Goal: Information Seeking & Learning: Learn about a topic

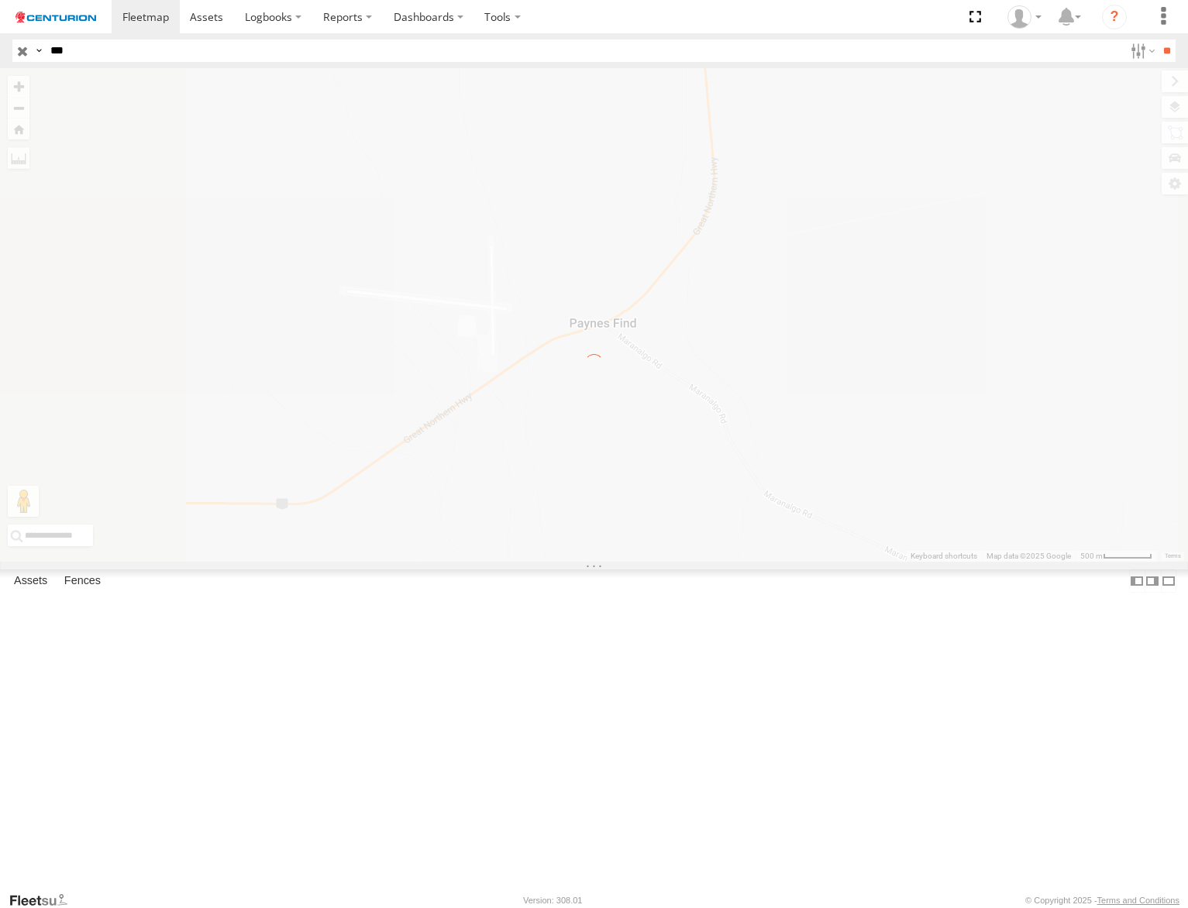
click at [131, 46] on input "***" at bounding box center [583, 51] width 1079 height 22
click at [131, 50] on input "***" at bounding box center [583, 51] width 1079 height 22
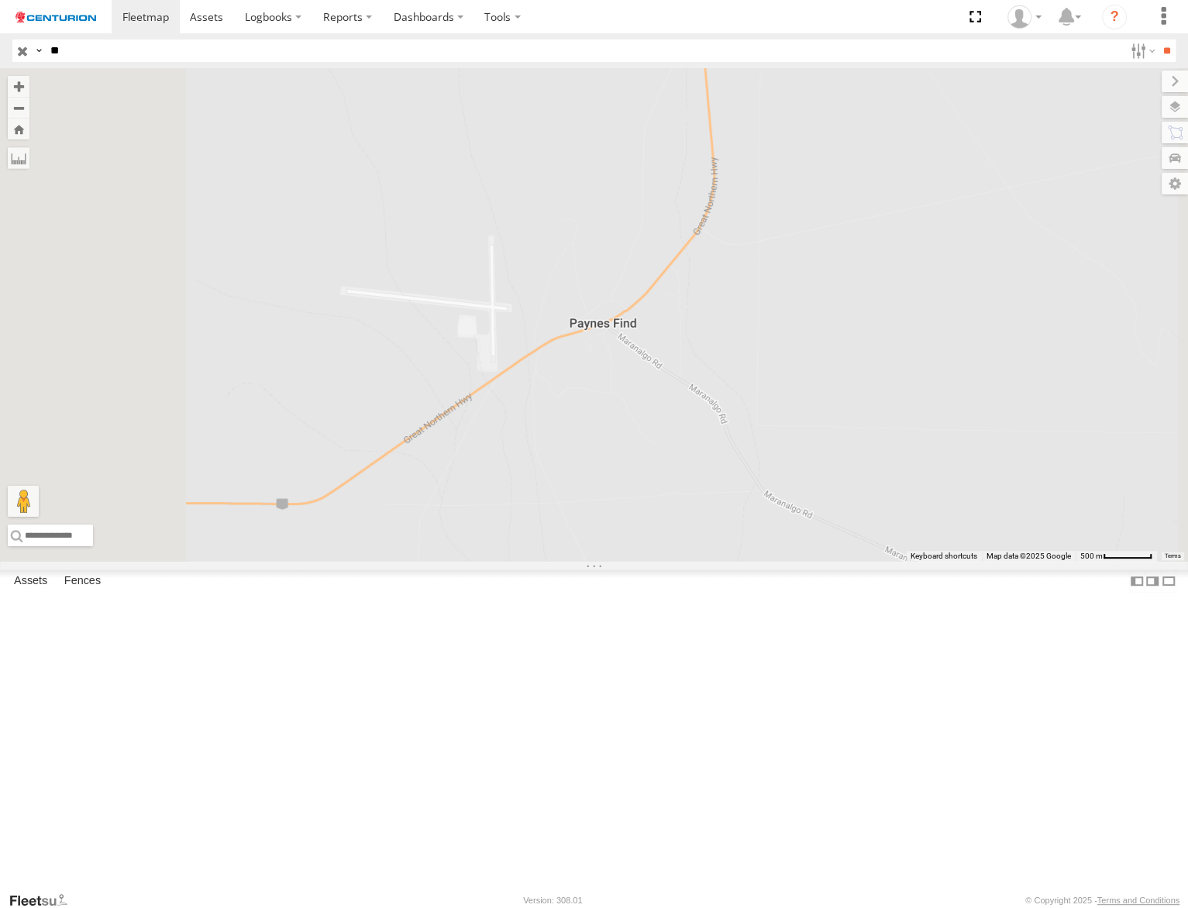
type input "*"
type input "*****"
click at [1157, 40] on input "**" at bounding box center [1166, 51] width 18 height 22
click at [0, 0] on div "Linehaul" at bounding box center [0, 0] width 0 height 0
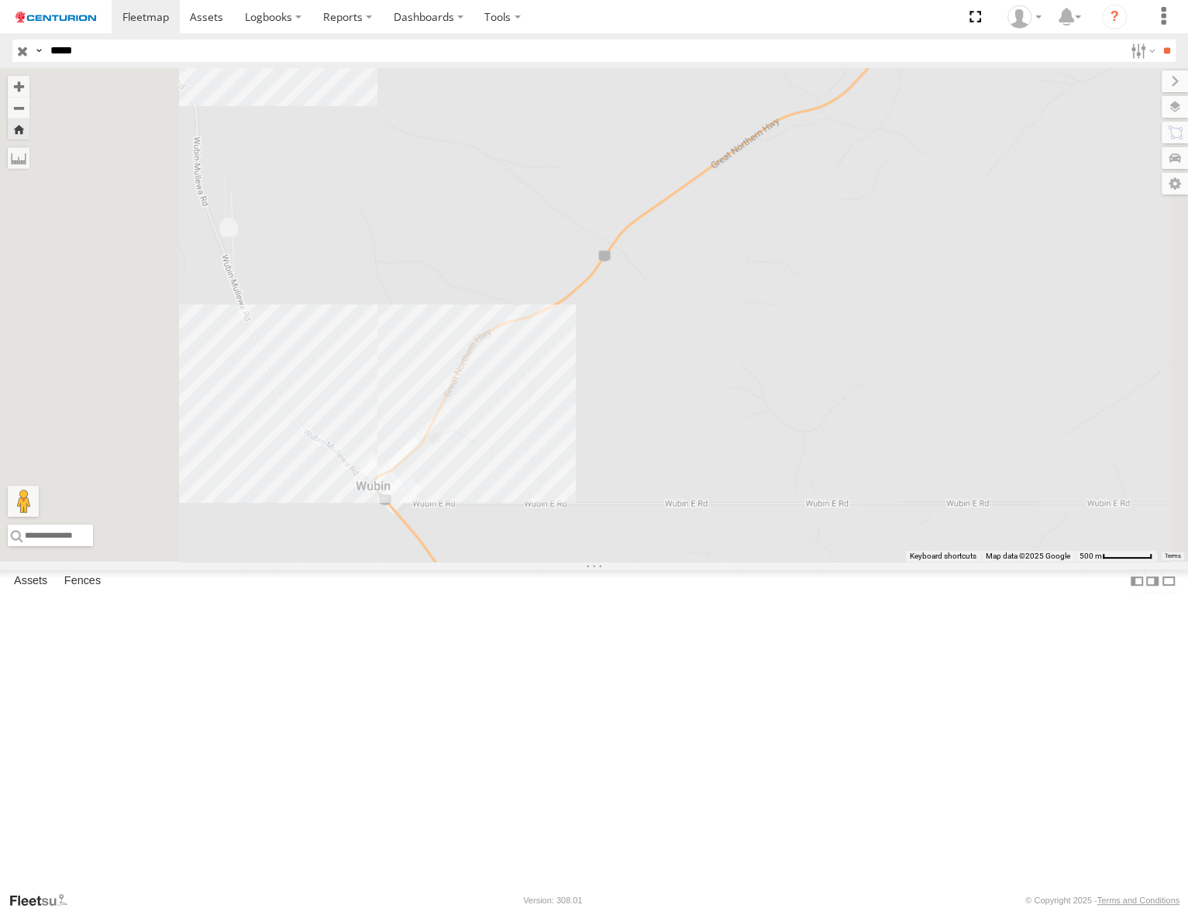
drag, startPoint x: 561, startPoint y: 660, endPoint x: 652, endPoint y: 627, distance: 97.0
click at [652, 562] on div "PM810" at bounding box center [594, 314] width 1188 height 493
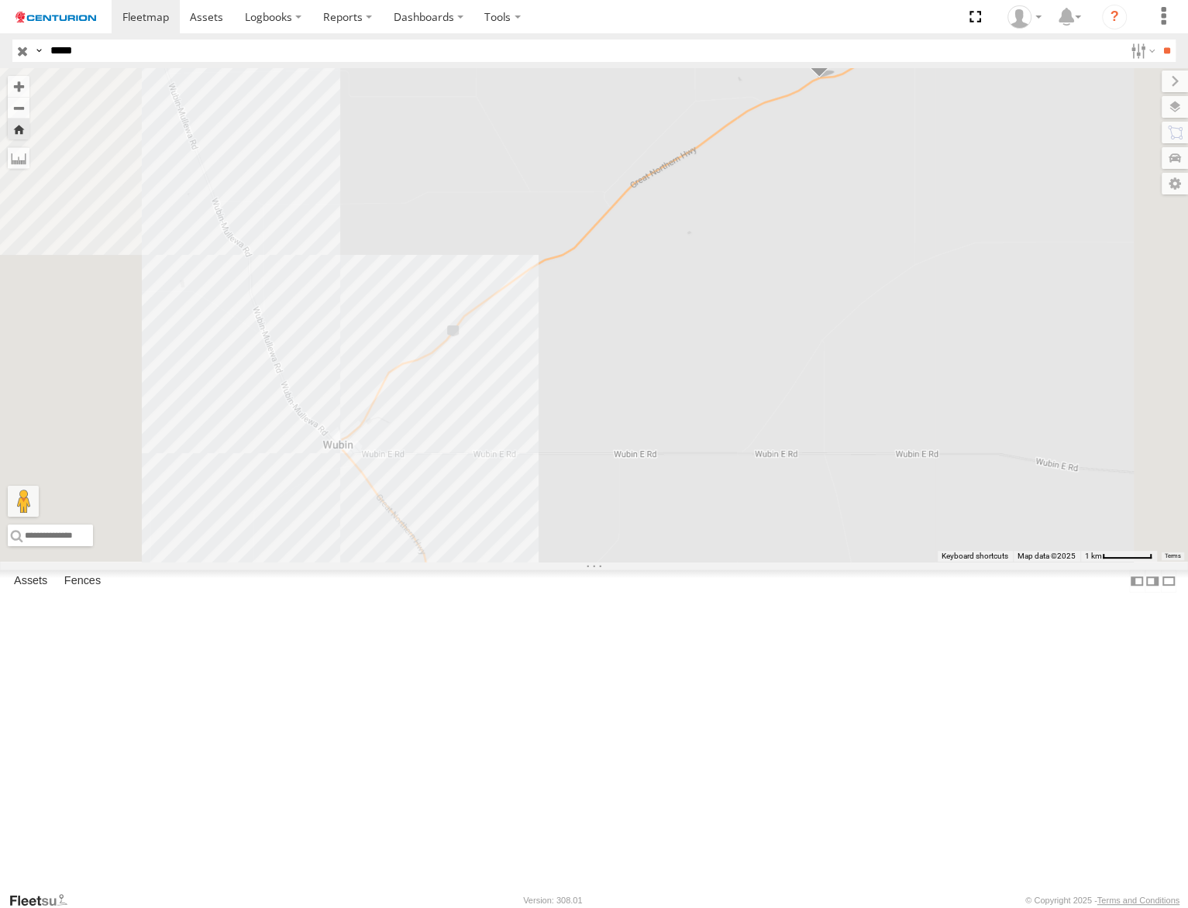
drag, startPoint x: 681, startPoint y: 541, endPoint x: 641, endPoint y: 559, distance: 44.0
click at [690, 500] on div "PM810" at bounding box center [594, 314] width 1188 height 493
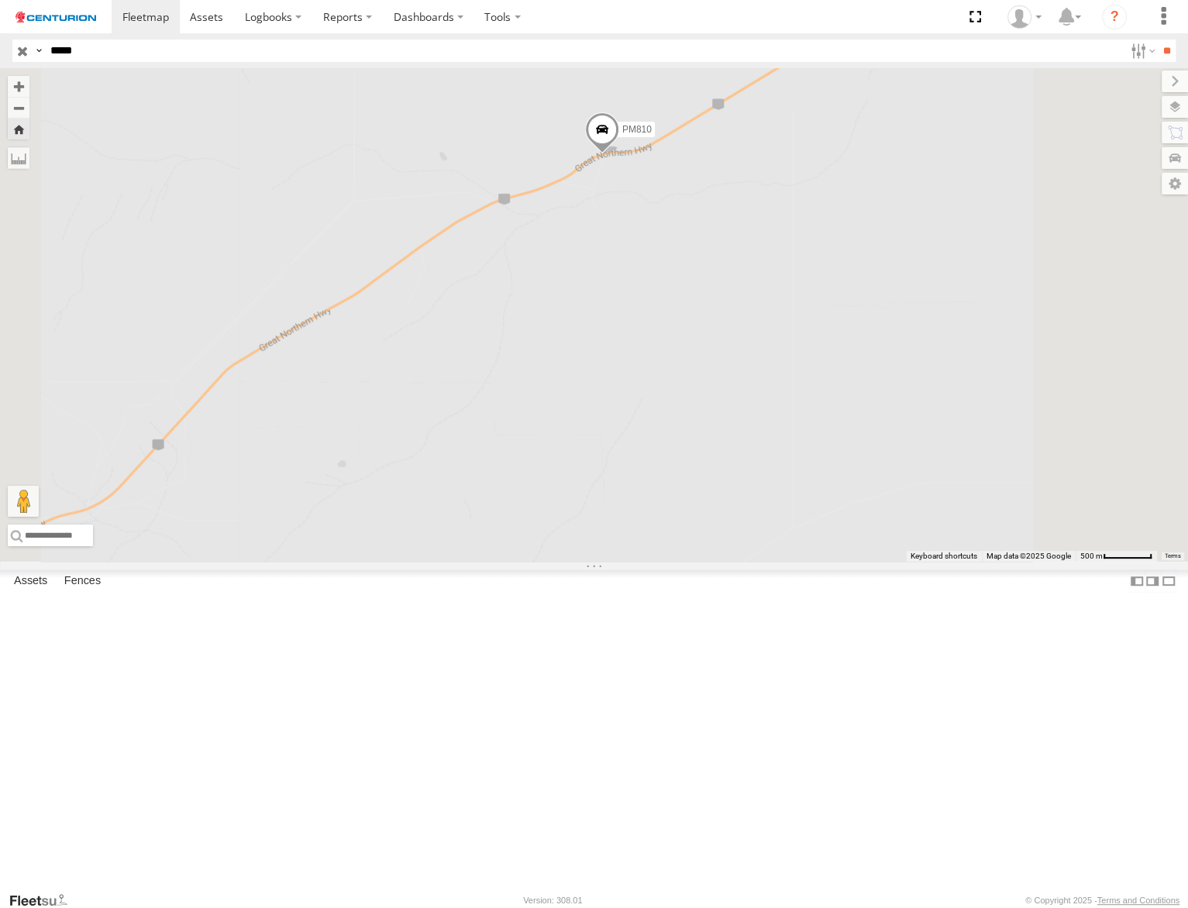
drag, startPoint x: 804, startPoint y: 298, endPoint x: 801, endPoint y: 365, distance: 66.7
click at [618, 154] on span at bounding box center [601, 133] width 34 height 42
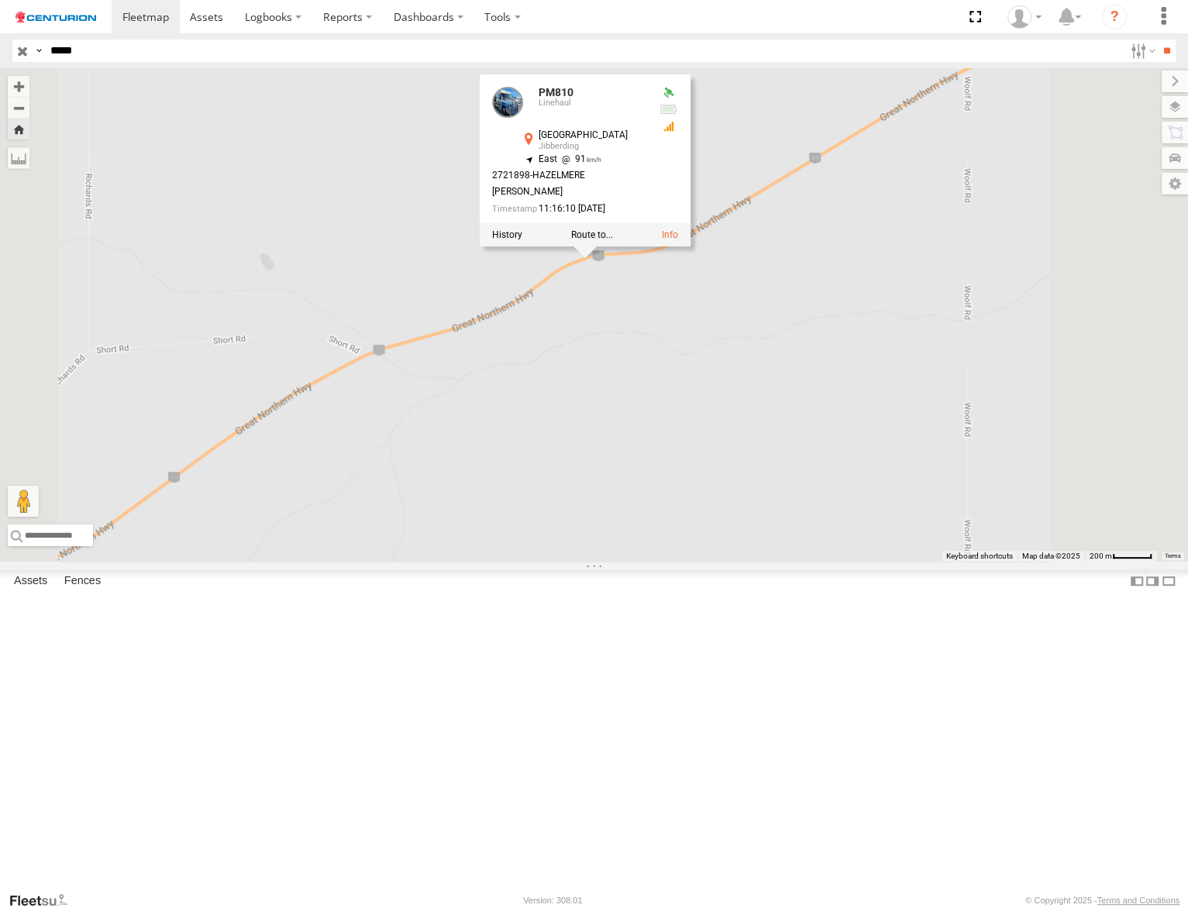
drag, startPoint x: 825, startPoint y: 483, endPoint x: 761, endPoint y: 590, distance: 123.7
click at [761, 562] on div "PM810 PM810 Linehaul Great Northern Hwy Jibberding -30.03517 , 116.73693 East 9…" at bounding box center [594, 314] width 1188 height 493
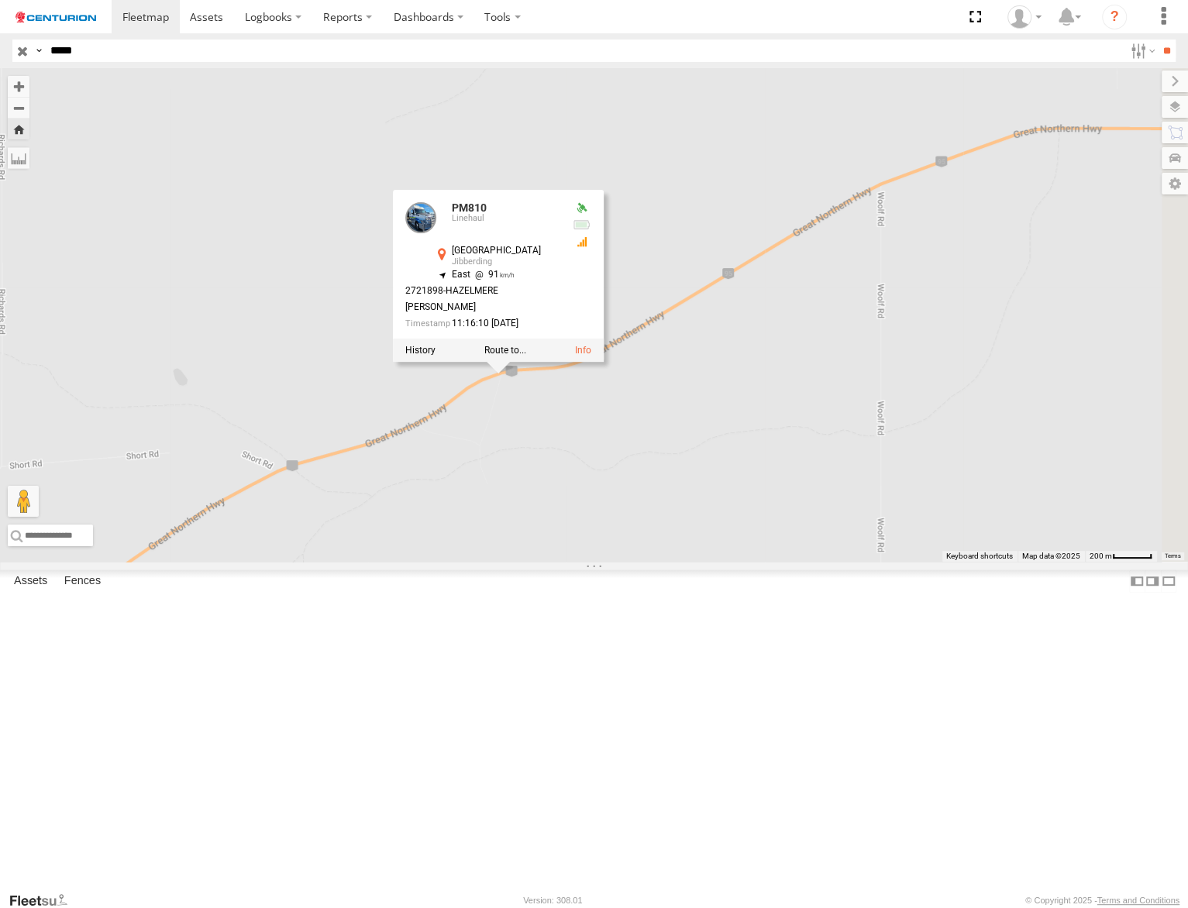
click at [863, 338] on div "PM810 PM810 Linehaul Great Northern Hwy Jibberding -30.03517 , 116.73693 East 9…" at bounding box center [594, 314] width 1188 height 493
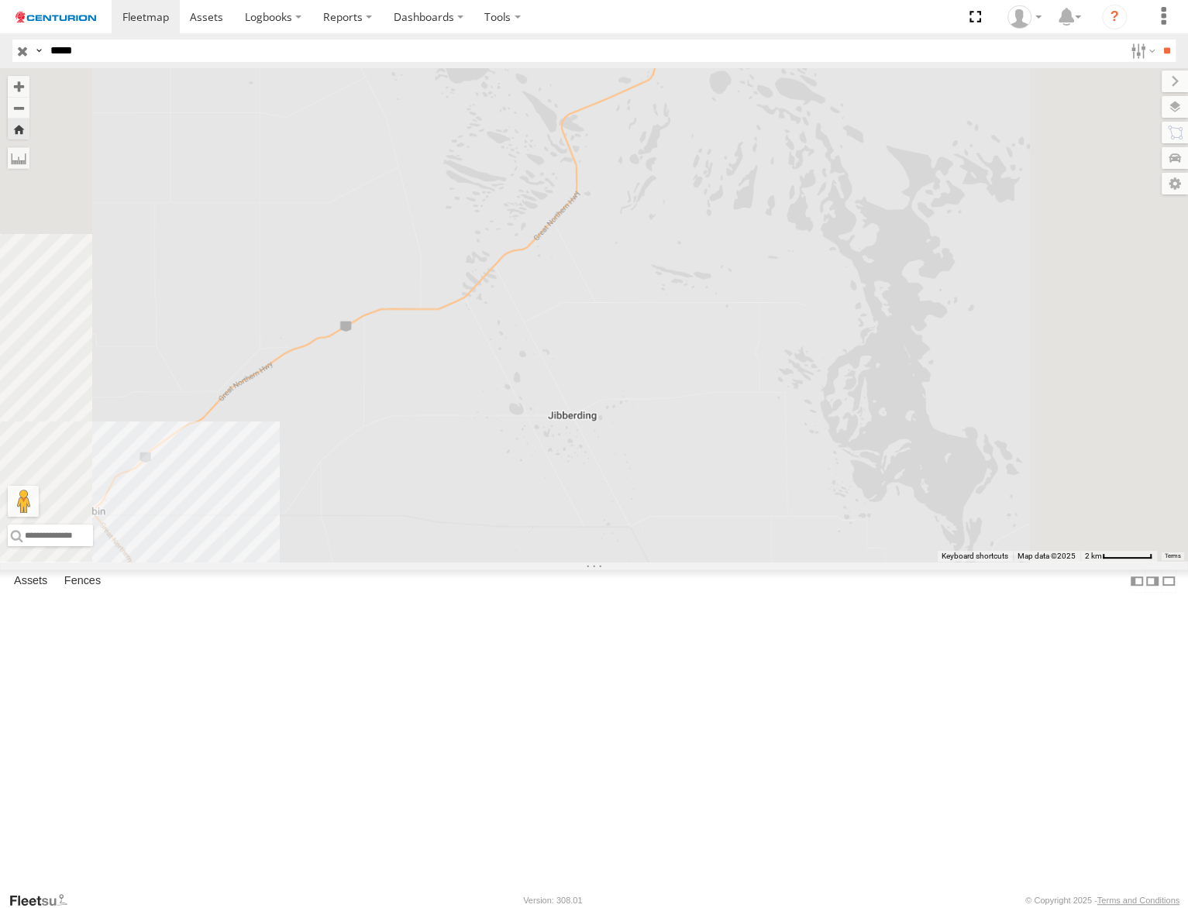
drag, startPoint x: 953, startPoint y: 507, endPoint x: 839, endPoint y: 497, distance: 114.3
click at [839, 497] on div "PM810 PM810 Linehaul Great Northern Hwy Jibberding -29.75204 , 117.04788 North …" at bounding box center [594, 314] width 1188 height 493
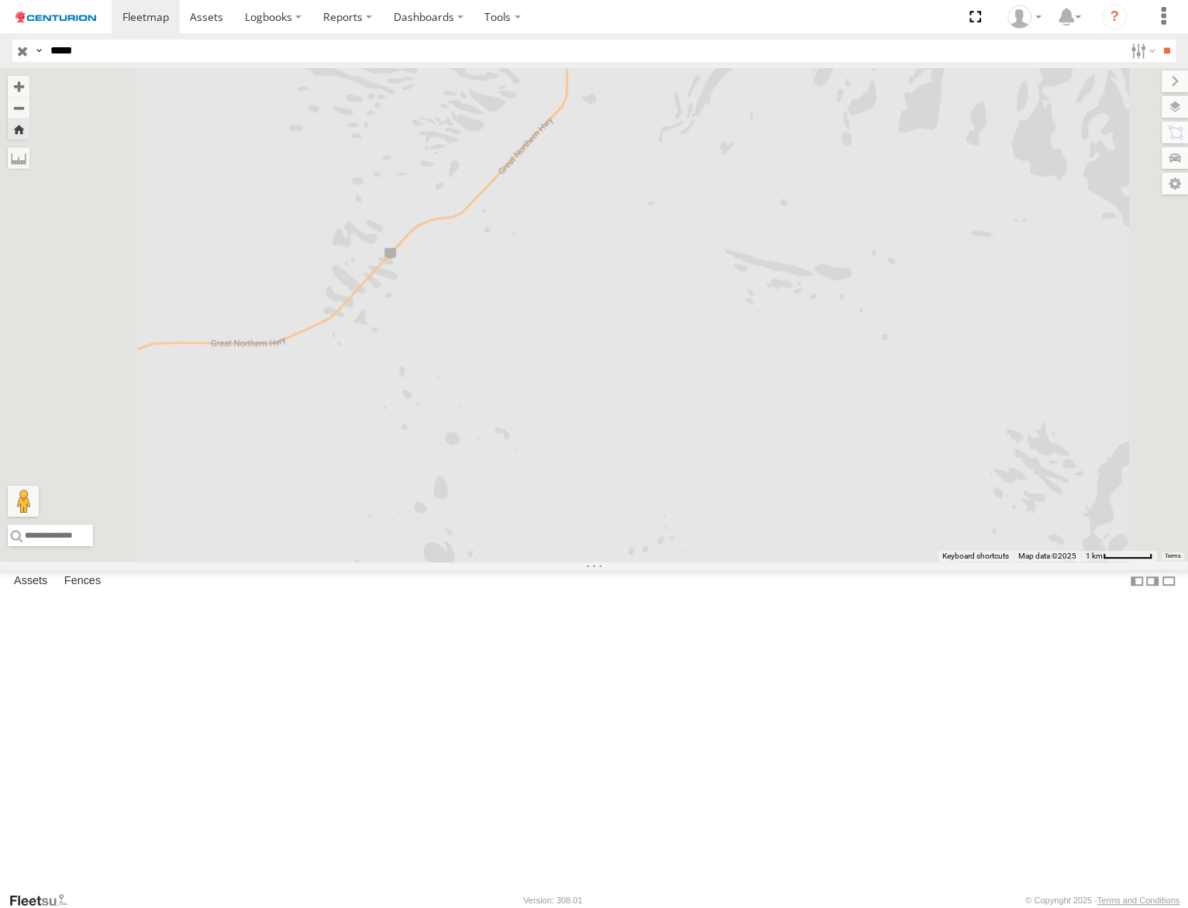
drag, startPoint x: 738, startPoint y: 380, endPoint x: 712, endPoint y: 483, distance: 106.3
click at [712, 483] on div "PM810 PM810 Linehaul Great Northern Hwy Jibberding -29.75204 , 117.04788 North …" at bounding box center [594, 314] width 1188 height 493
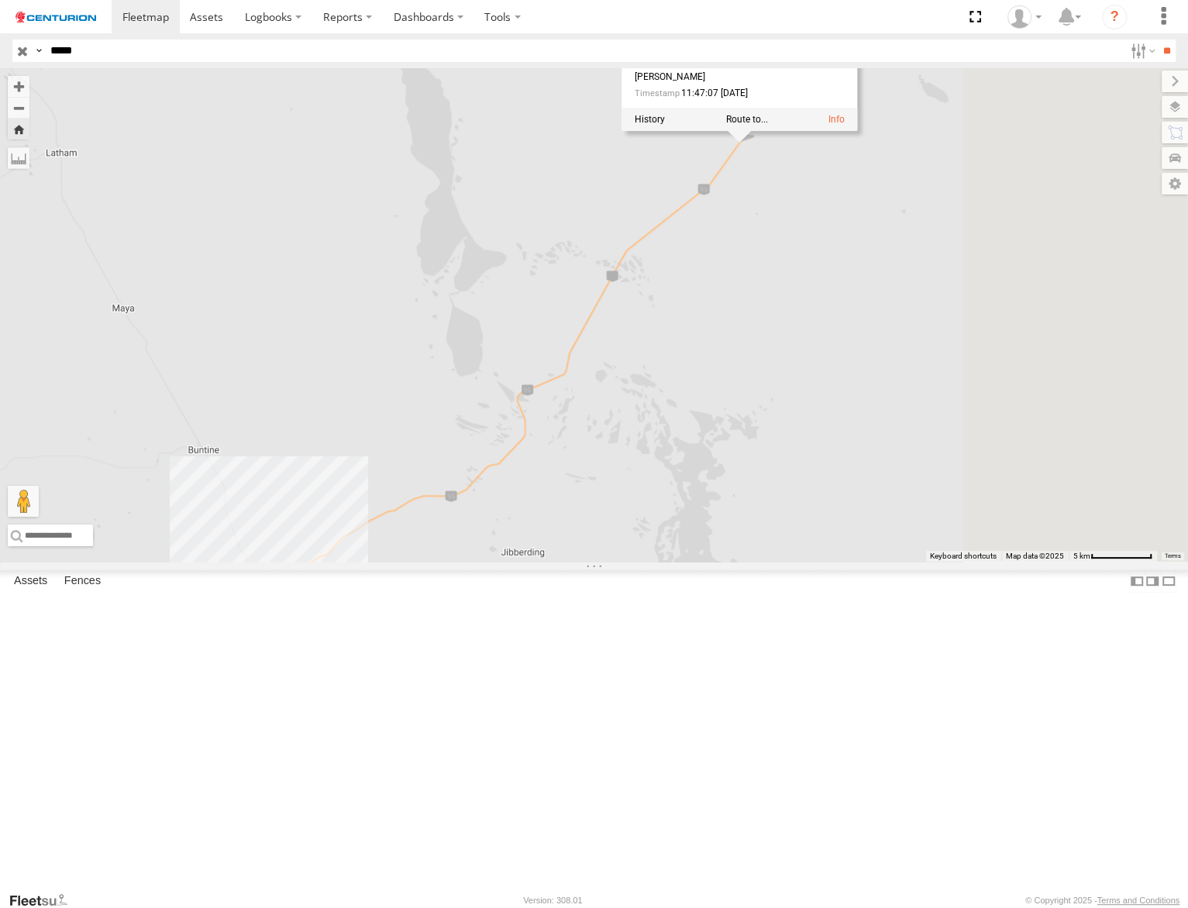
drag, startPoint x: 911, startPoint y: 473, endPoint x: 643, endPoint y: 713, distance: 360.4
click at [629, 562] on div "PM810 PM810 Linehaul Great Northern Hwy Jibberding -29.75204 , 117.04788 North …" at bounding box center [594, 314] width 1188 height 493
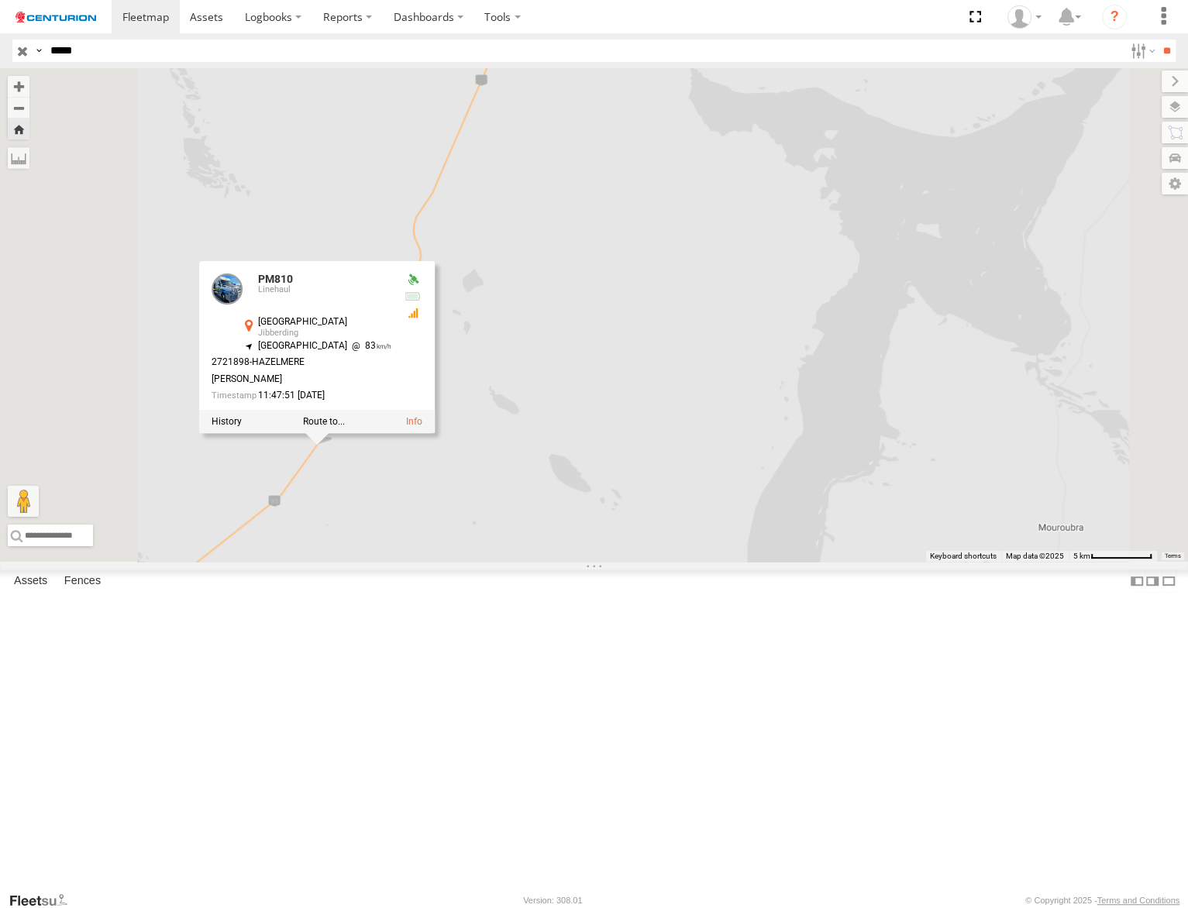
drag, startPoint x: 681, startPoint y: 277, endPoint x: 580, endPoint y: 366, distance: 135.0
click at [580, 366] on div "PM810 PM810 Linehaul Great Northern Hwy Jibberding -29.74472 , 117.05394 North …" at bounding box center [594, 314] width 1188 height 493
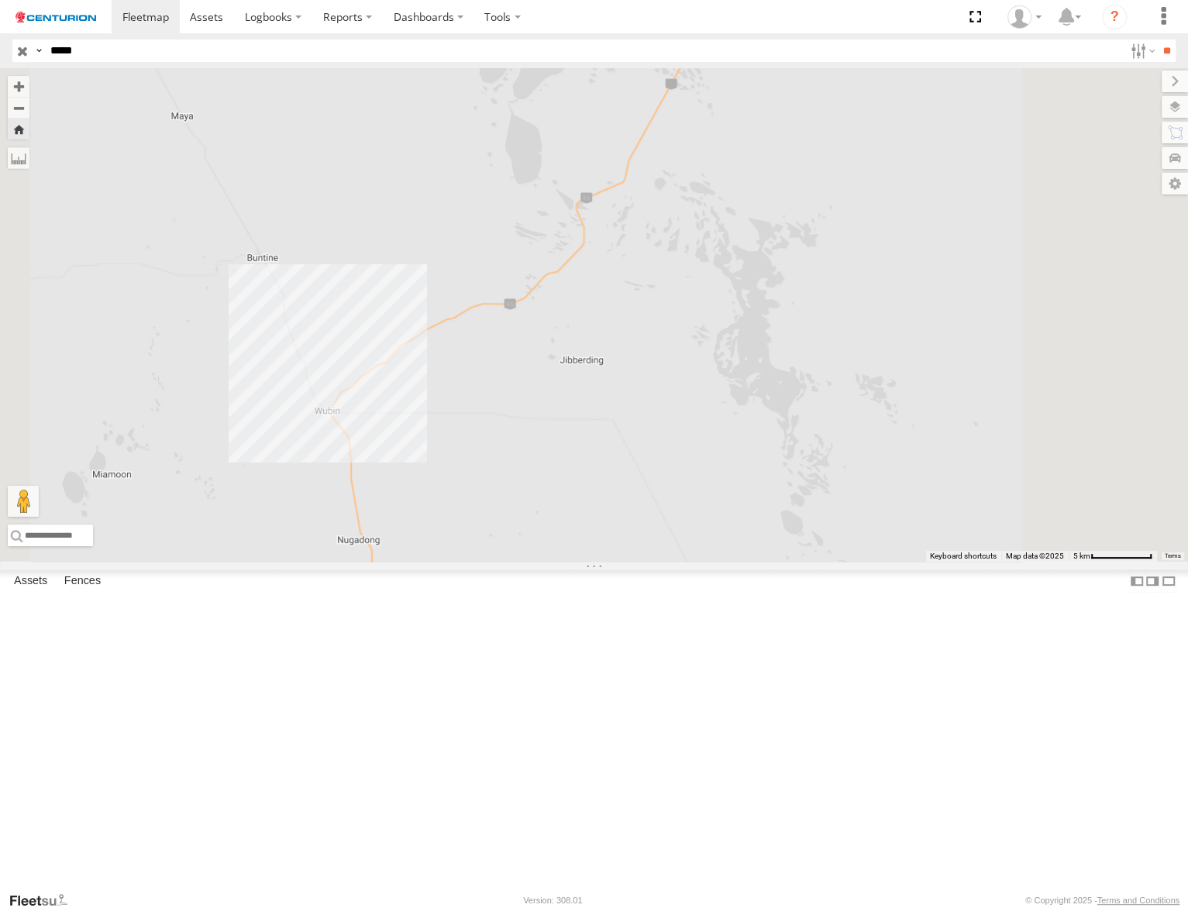
drag, startPoint x: 760, startPoint y: 468, endPoint x: 658, endPoint y: 517, distance: 112.9
click at [654, 519] on div "PM810" at bounding box center [594, 314] width 1188 height 493
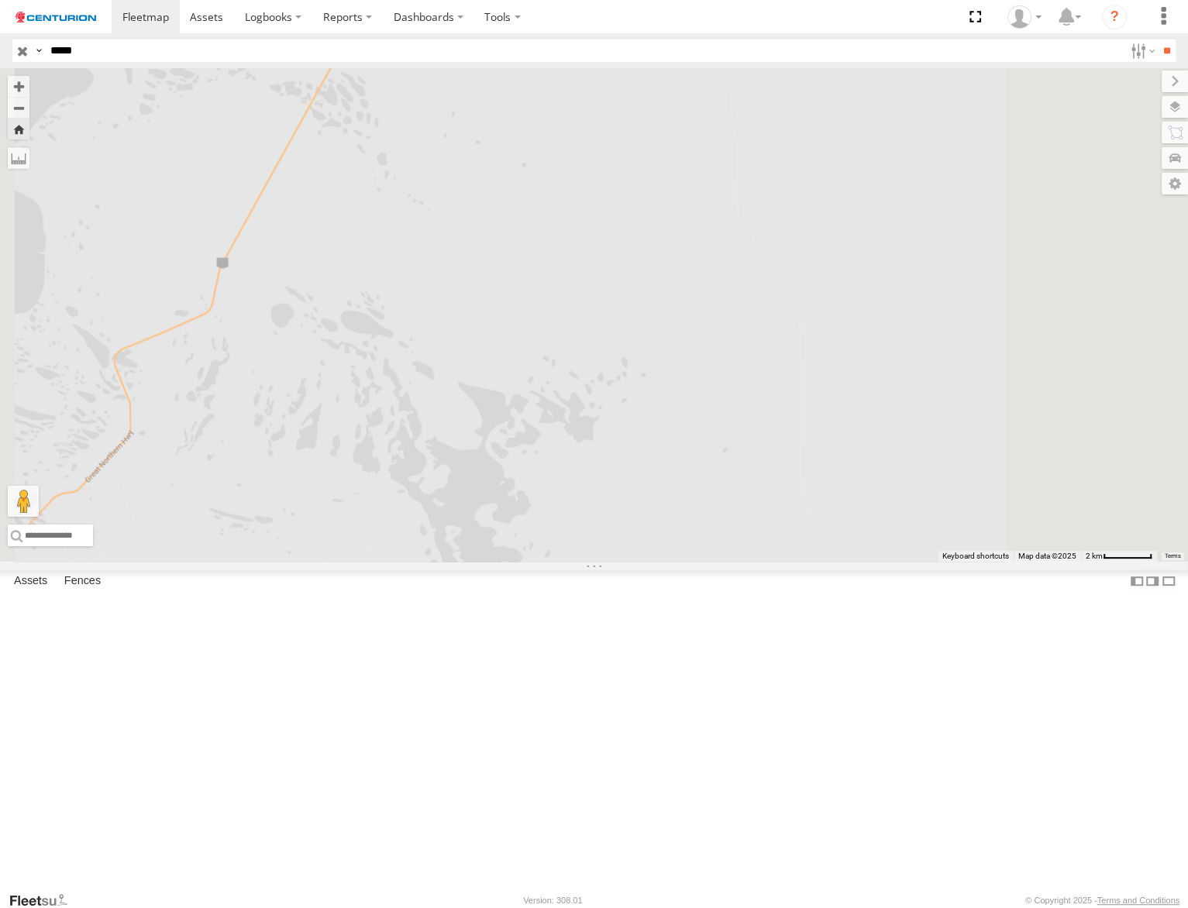
drag, startPoint x: 702, startPoint y: 491, endPoint x: 665, endPoint y: 712, distance: 223.8
click at [667, 562] on div "PM810" at bounding box center [594, 314] width 1188 height 493
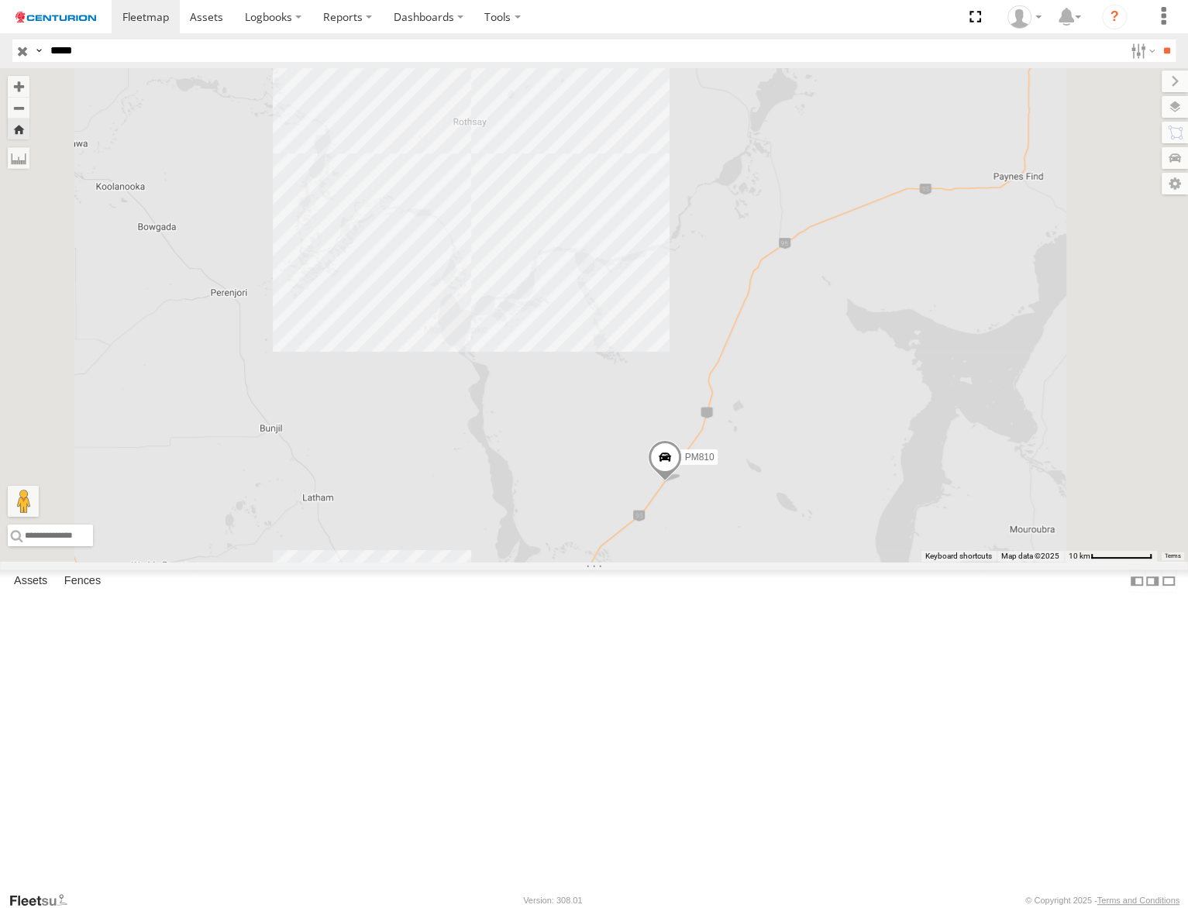
drag, startPoint x: 1064, startPoint y: 451, endPoint x: 921, endPoint y: 473, distance: 144.9
click at [914, 492] on div "PM810" at bounding box center [594, 314] width 1188 height 493
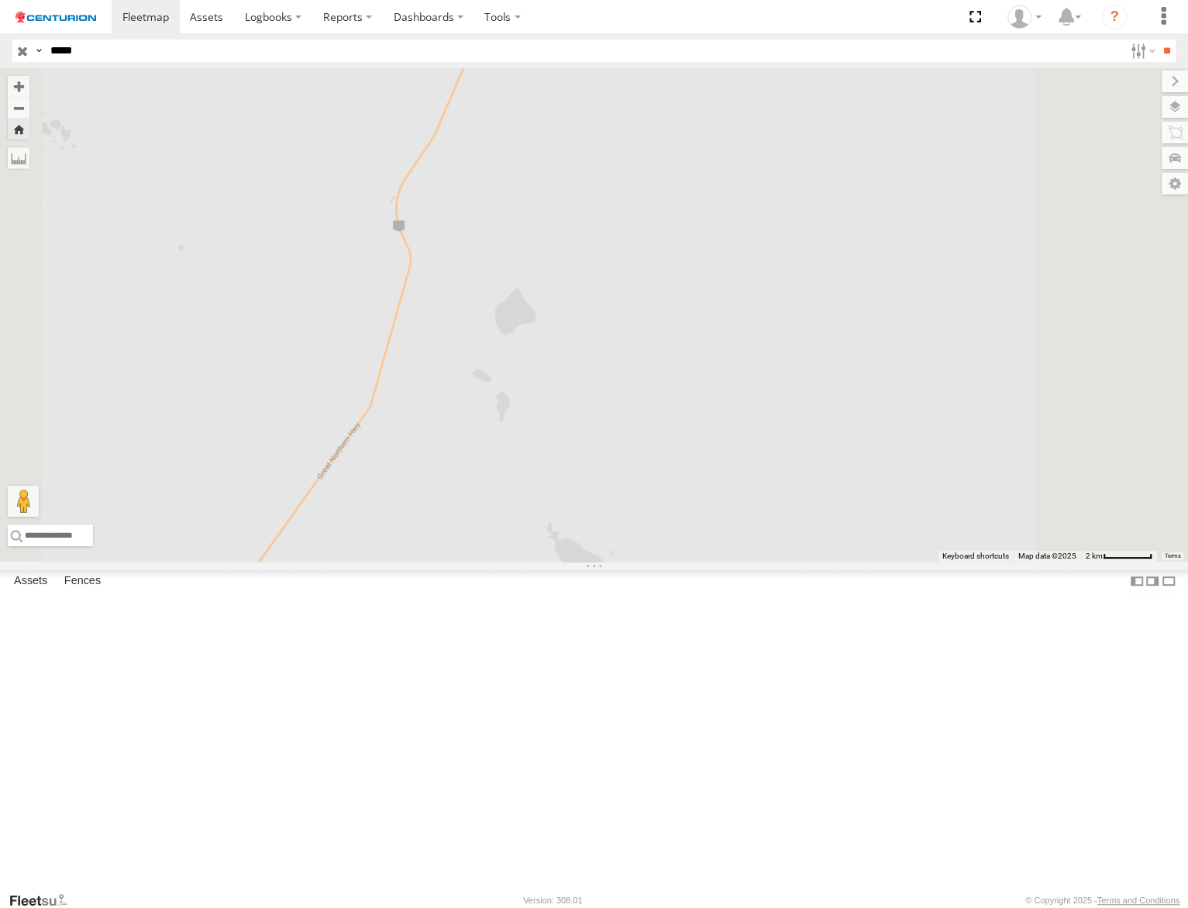
drag, startPoint x: 554, startPoint y: 658, endPoint x: 916, endPoint y: 553, distance: 376.6
click at [918, 558] on div "PM810" at bounding box center [594, 314] width 1188 height 493
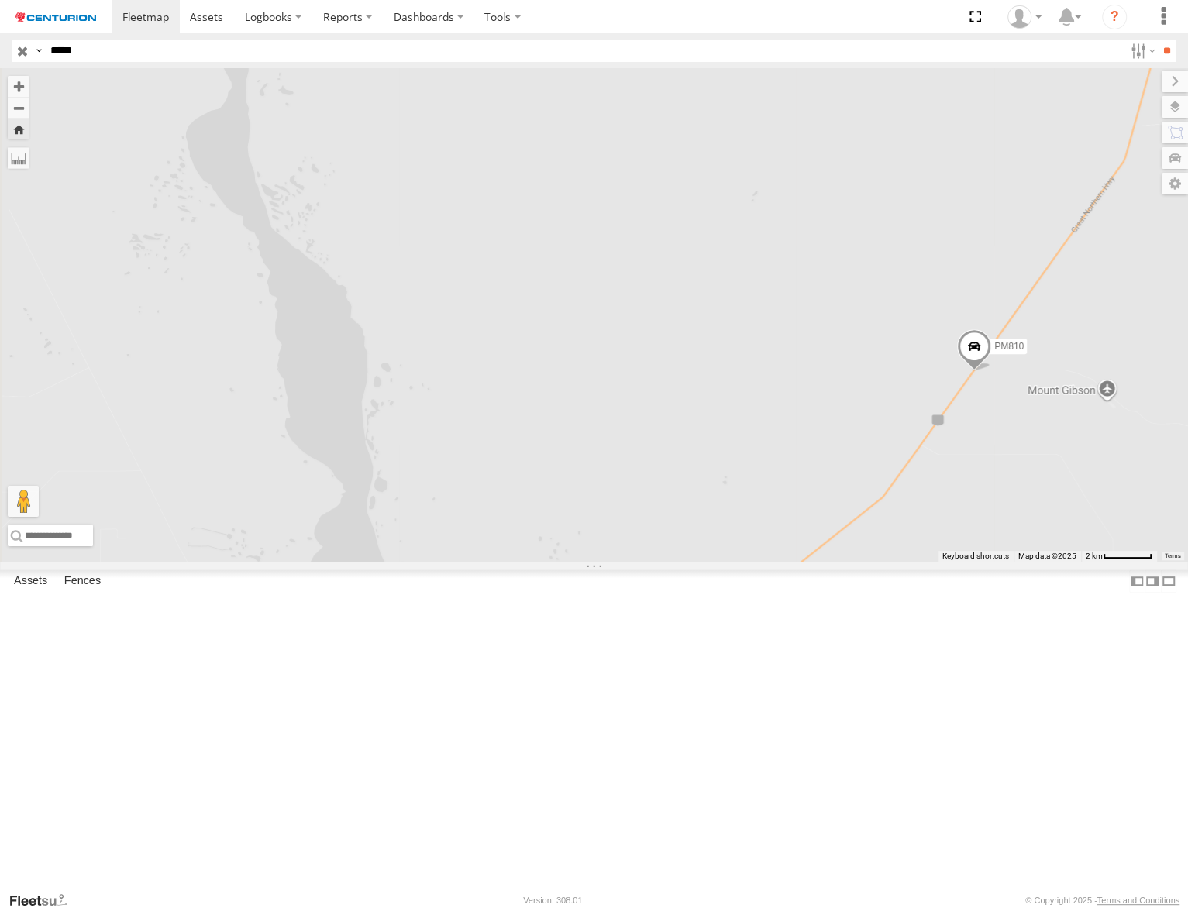
drag, startPoint x: 1054, startPoint y: 576, endPoint x: 619, endPoint y: 441, distance: 455.2
click at [617, 443] on div "PM810" at bounding box center [594, 314] width 1188 height 493
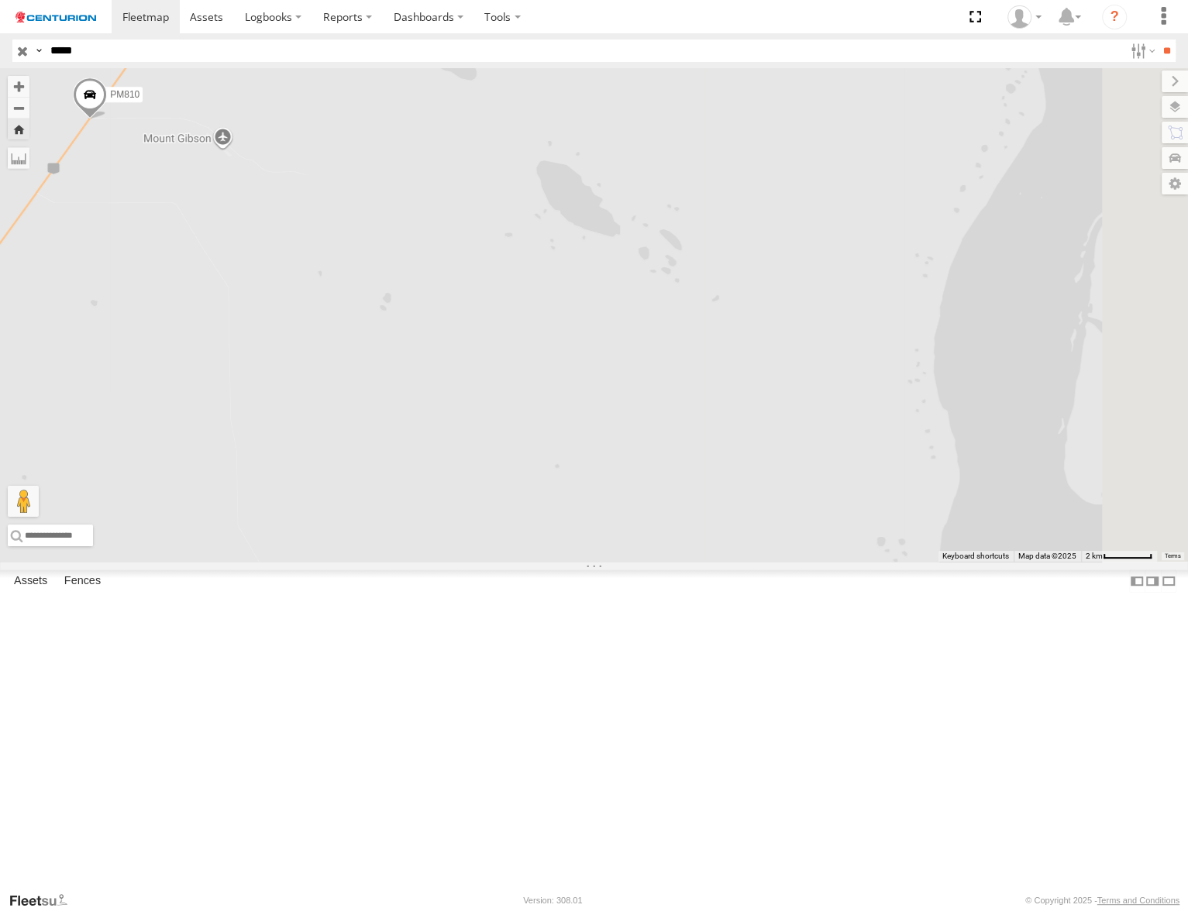
drag, startPoint x: 682, startPoint y: 489, endPoint x: 960, endPoint y: 592, distance: 296.6
click at [957, 562] on div "PM810" at bounding box center [594, 314] width 1188 height 493
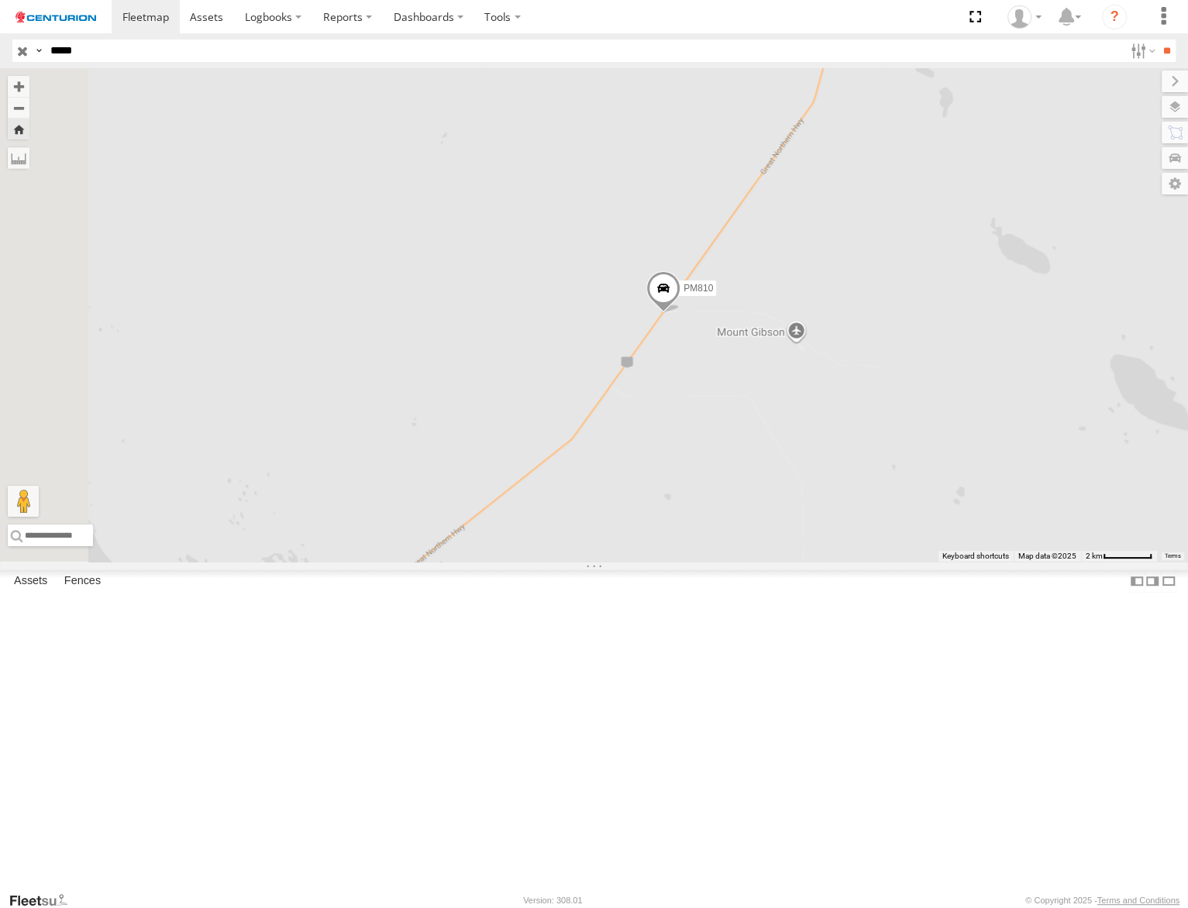
click at [680, 313] on span at bounding box center [663, 292] width 34 height 42
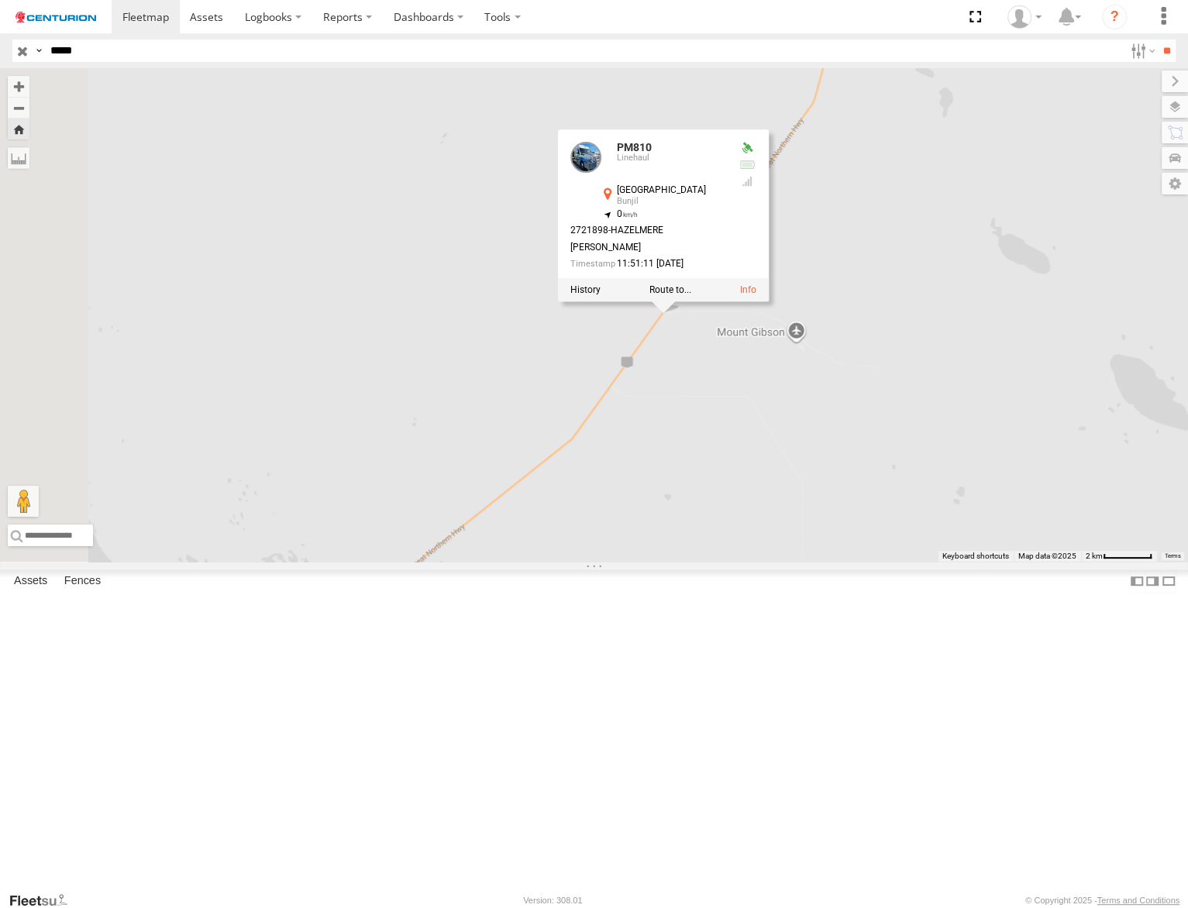
click at [768, 301] on div at bounding box center [663, 289] width 211 height 23
click at [756, 295] on link at bounding box center [748, 289] width 16 height 11
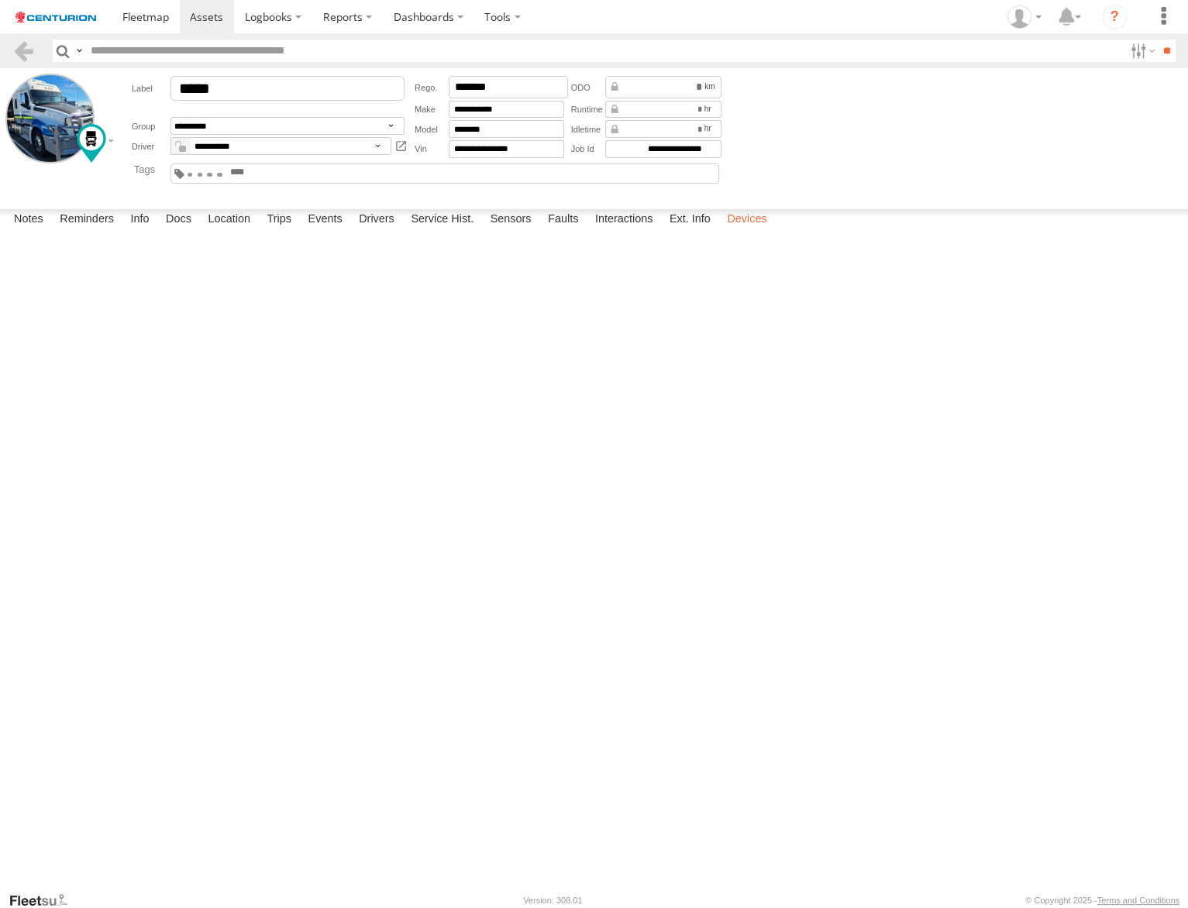
click at [756, 231] on label "Devices" at bounding box center [746, 220] width 55 height 22
click at [225, 231] on label "Location" at bounding box center [229, 220] width 58 height 22
click at [0, 0] on span at bounding box center [0, 0] width 0 height 0
click at [0, 0] on div "Bunjil" at bounding box center [0, 0] width 0 height 0
click at [0, 0] on div "[GEOGRAPHIC_DATA] -29.73607 , 117.06144" at bounding box center [0, 0] width 0 height 0
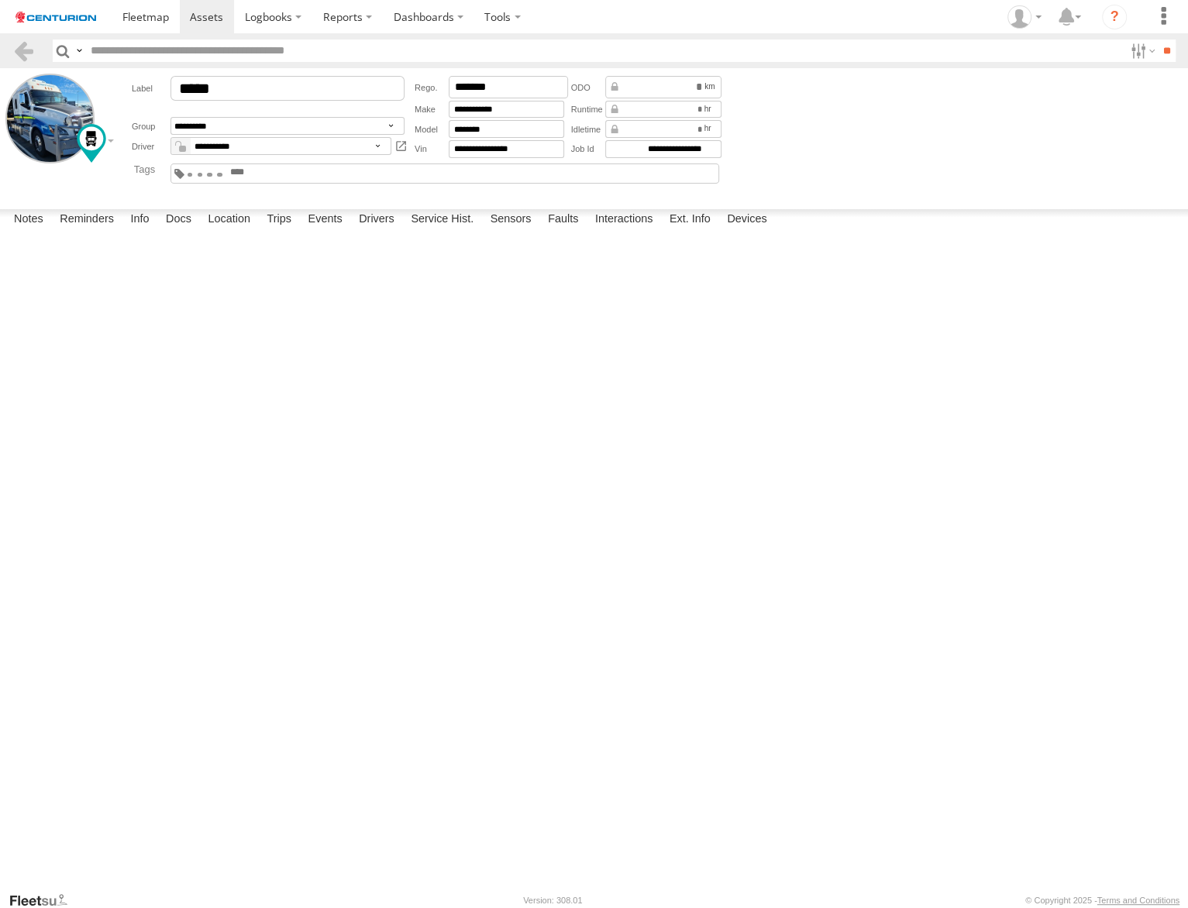
click at [0, 0] on div "[GEOGRAPHIC_DATA] -29.73607 , 117.06144" at bounding box center [0, 0] width 0 height 0
drag, startPoint x: 899, startPoint y: 464, endPoint x: 749, endPoint y: 720, distance: 296.2
click at [0, 0] on div "PM810 PM810 Linehaul [GEOGRAPHIC_DATA] -29.73607 , 117.06144 0 2721898-[PERSON_…" at bounding box center [0, 0] width 0 height 0
drag, startPoint x: 559, startPoint y: 443, endPoint x: 620, endPoint y: 373, distance: 93.4
click at [0, 0] on div "PM810 PM810 Linehaul [GEOGRAPHIC_DATA] -29.73607 , 117.06144 0 2721898-[PERSON_…" at bounding box center [0, 0] width 0 height 0
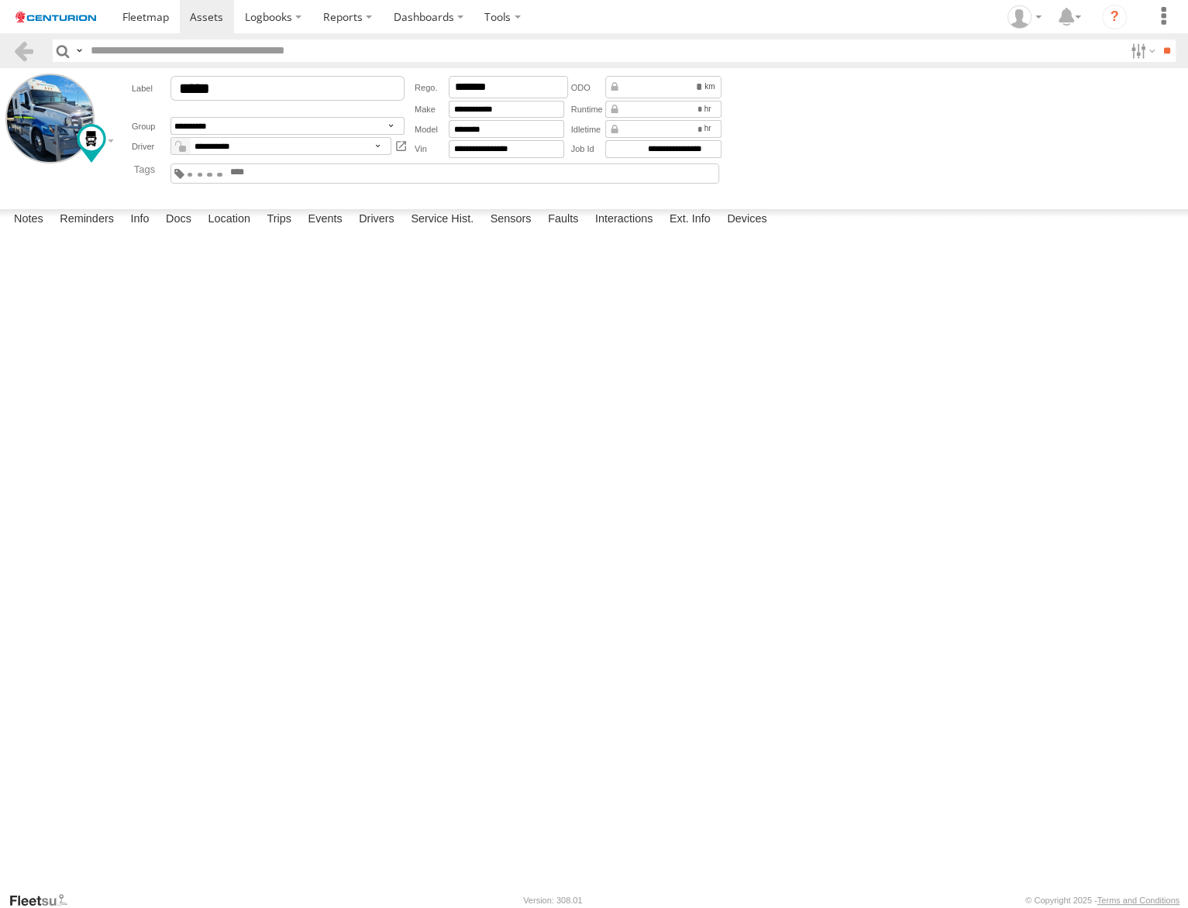
drag, startPoint x: 373, startPoint y: 707, endPoint x: 414, endPoint y: 565, distance: 148.3
click at [0, 0] on div "PM810 PM810 Linehaul [GEOGRAPHIC_DATA] -29.73607 , 117.06144 0 2721898-[PERSON_…" at bounding box center [0, 0] width 0 height 0
drag, startPoint x: 456, startPoint y: 392, endPoint x: 453, endPoint y: 535, distance: 142.6
click at [0, 0] on div "PM810 PM810 Linehaul [GEOGRAPHIC_DATA] -29.73607 , 117.06144 0 2721898-[PERSON_…" at bounding box center [0, 0] width 0 height 0
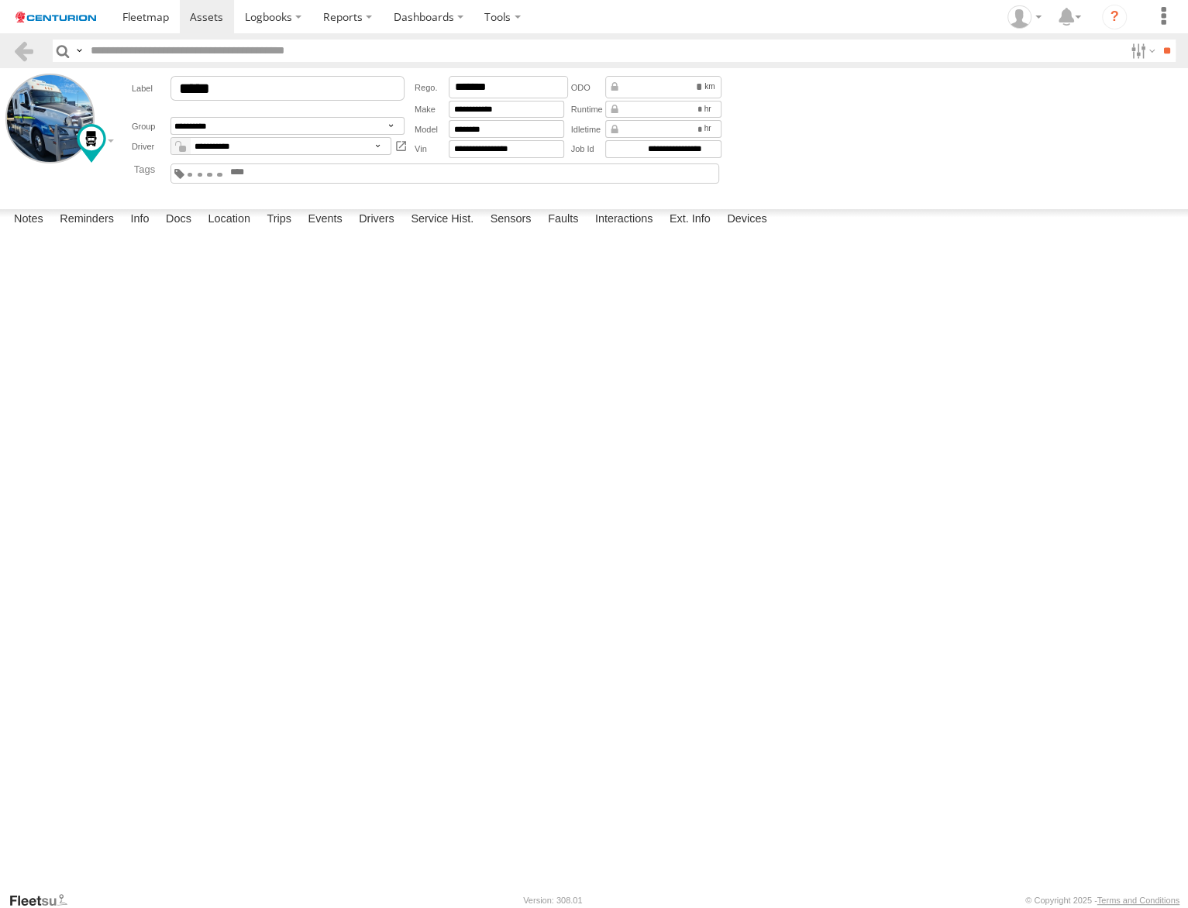
drag, startPoint x: 425, startPoint y: 541, endPoint x: 411, endPoint y: 538, distance: 15.2
click at [0, 0] on div "PM810 PM810 Linehaul [GEOGRAPHIC_DATA] -29.73607 , 117.06144 0 2721898-[PERSON_…" at bounding box center [0, 0] width 0 height 0
drag, startPoint x: 592, startPoint y: 545, endPoint x: 579, endPoint y: 601, distance: 57.9
click at [0, 0] on div "PM810 PM810 Linehaul [GEOGRAPHIC_DATA] -29.73607 , 117.06144 0 2721898-[PERSON_…" at bounding box center [0, 0] width 0 height 0
drag, startPoint x: 489, startPoint y: 710, endPoint x: 467, endPoint y: 613, distance: 99.2
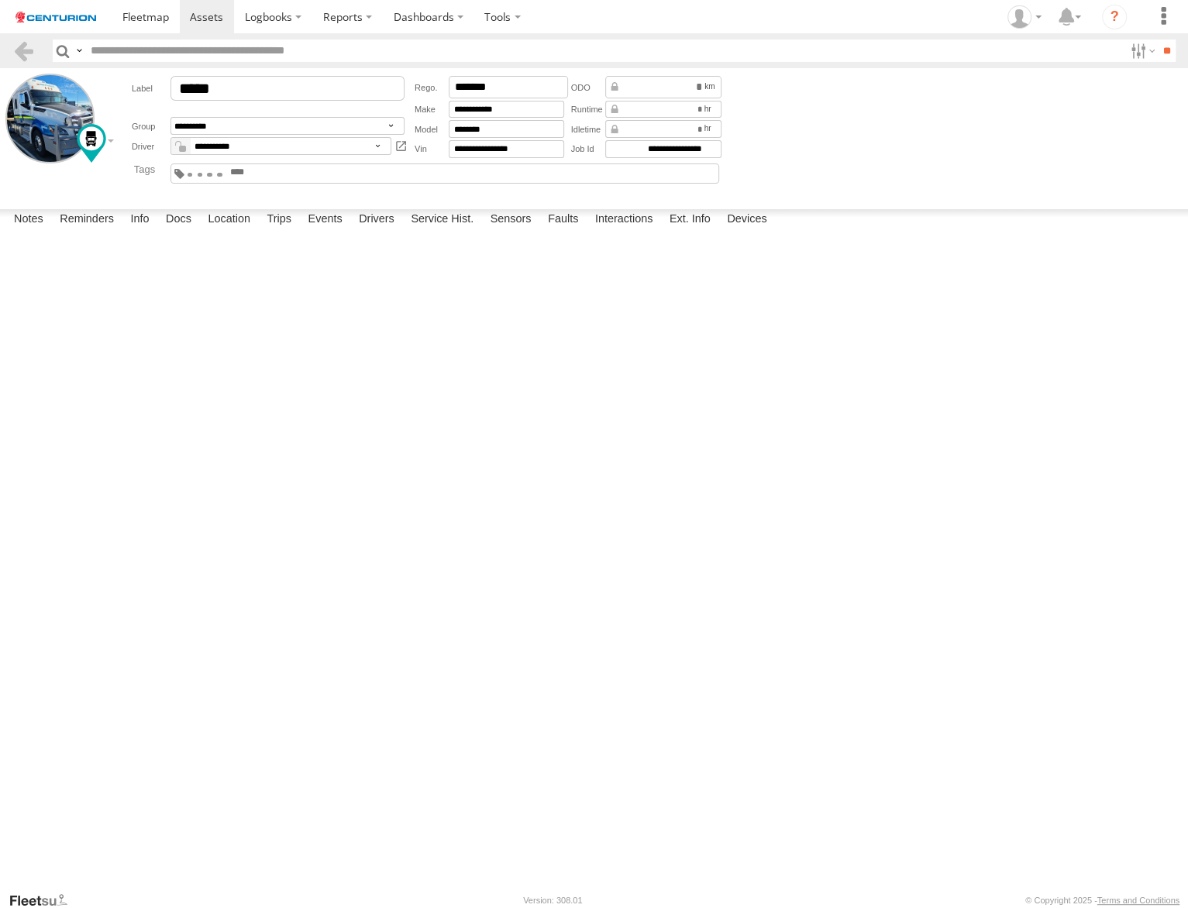
click at [0, 0] on div "PM810 PM810 Linehaul [GEOGRAPHIC_DATA] -29.73607 , 117.06144 0 2721898-[PERSON_…" at bounding box center [0, 0] width 0 height 0
drag, startPoint x: 417, startPoint y: 720, endPoint x: 385, endPoint y: 595, distance: 129.5
click at [0, 0] on div "PM810 PM810 Linehaul [GEOGRAPHIC_DATA] -29.73607 , 117.06144 0 2721898-[PERSON_…" at bounding box center [0, 0] width 0 height 0
drag, startPoint x: 647, startPoint y: 392, endPoint x: 402, endPoint y: 65, distance: 408.4
click at [0, 0] on div "PM810 PM810 Linehaul [GEOGRAPHIC_DATA] -29.73607 , 117.06145 0 2721898-[PERSON_…" at bounding box center [0, 0] width 0 height 0
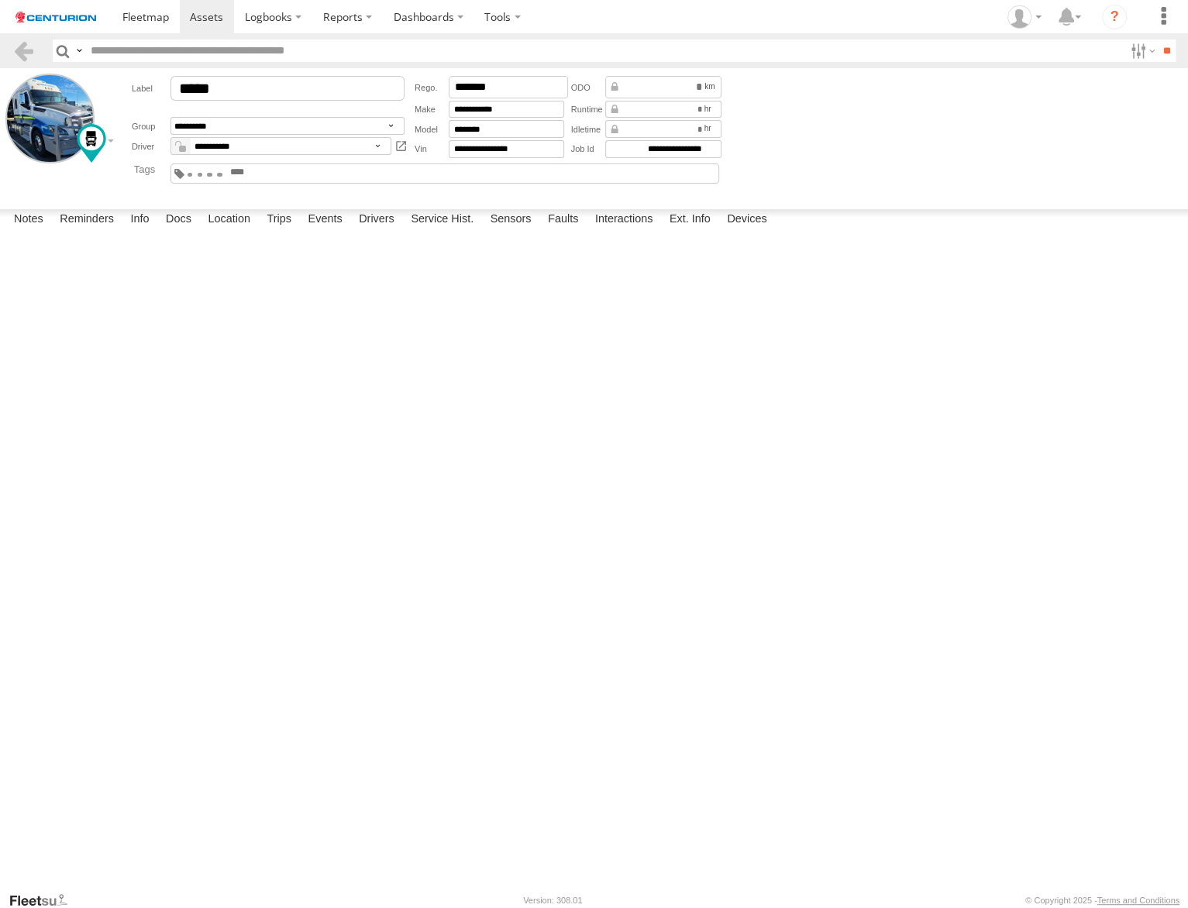
click at [62, 20] on img at bounding box center [55, 17] width 81 height 11
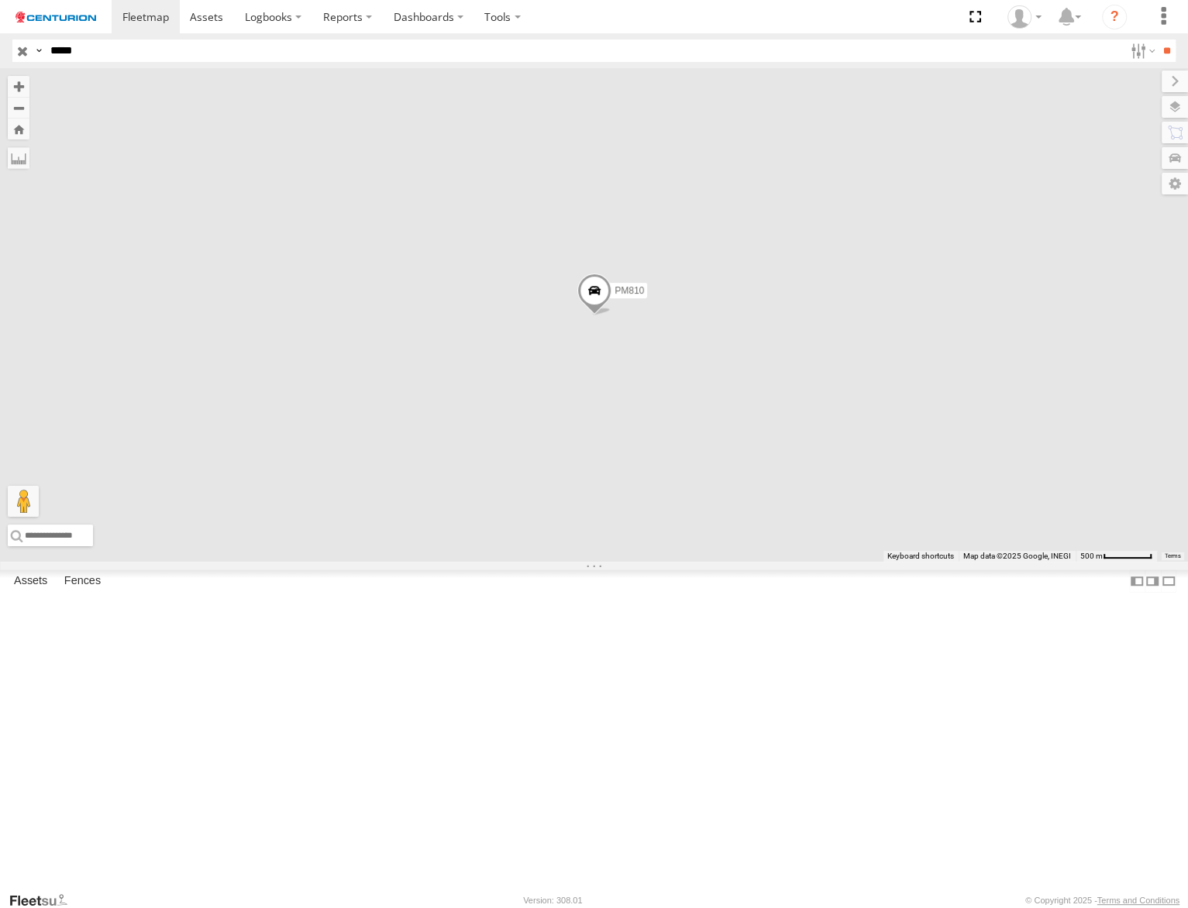
click at [80, 44] on input "*****" at bounding box center [583, 51] width 1079 height 22
drag, startPoint x: 0, startPoint y: 0, endPoint x: 80, endPoint y: 48, distance: 93.1
click at [80, 48] on input "*****" at bounding box center [583, 51] width 1079 height 22
type input "***"
click at [1157, 40] on input "**" at bounding box center [1166, 51] width 18 height 22
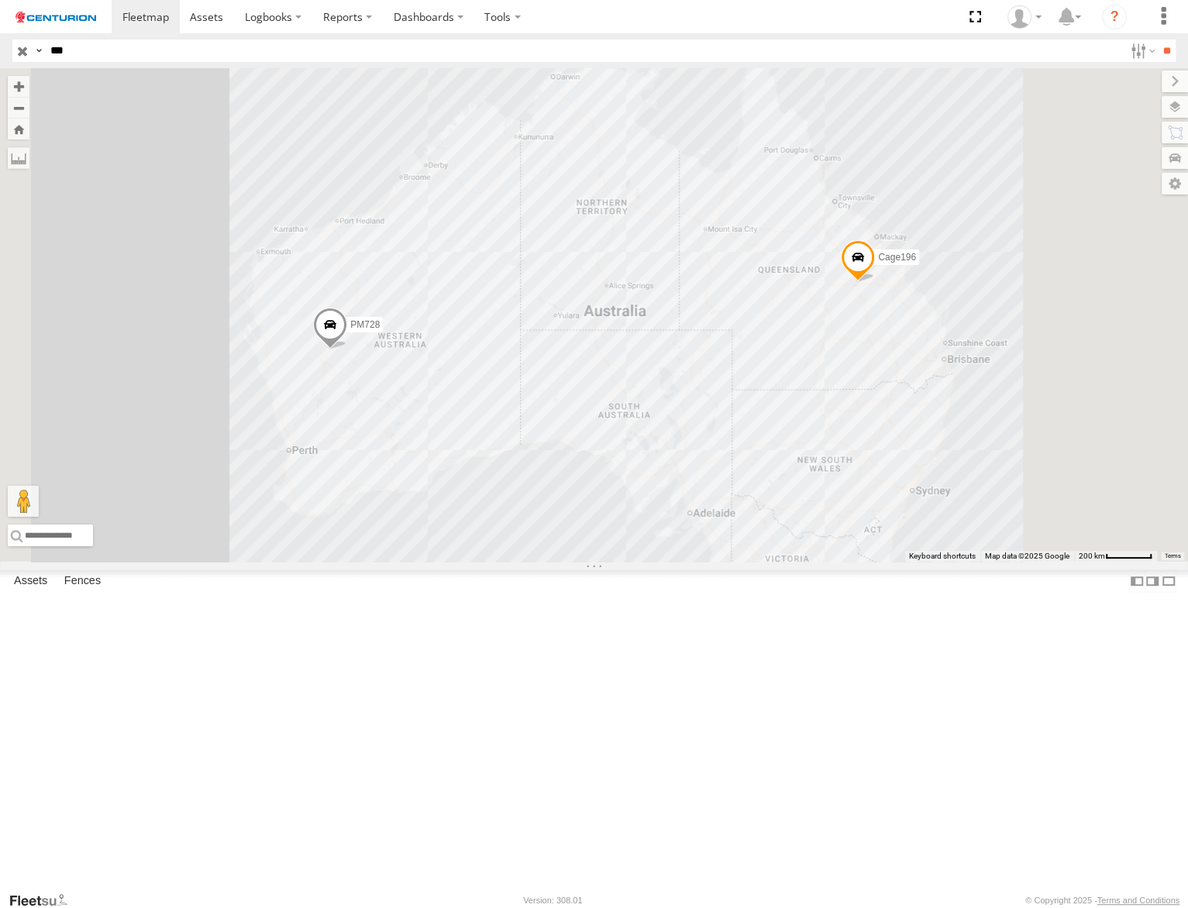
click at [0, 0] on div "PM728" at bounding box center [0, 0] width 0 height 0
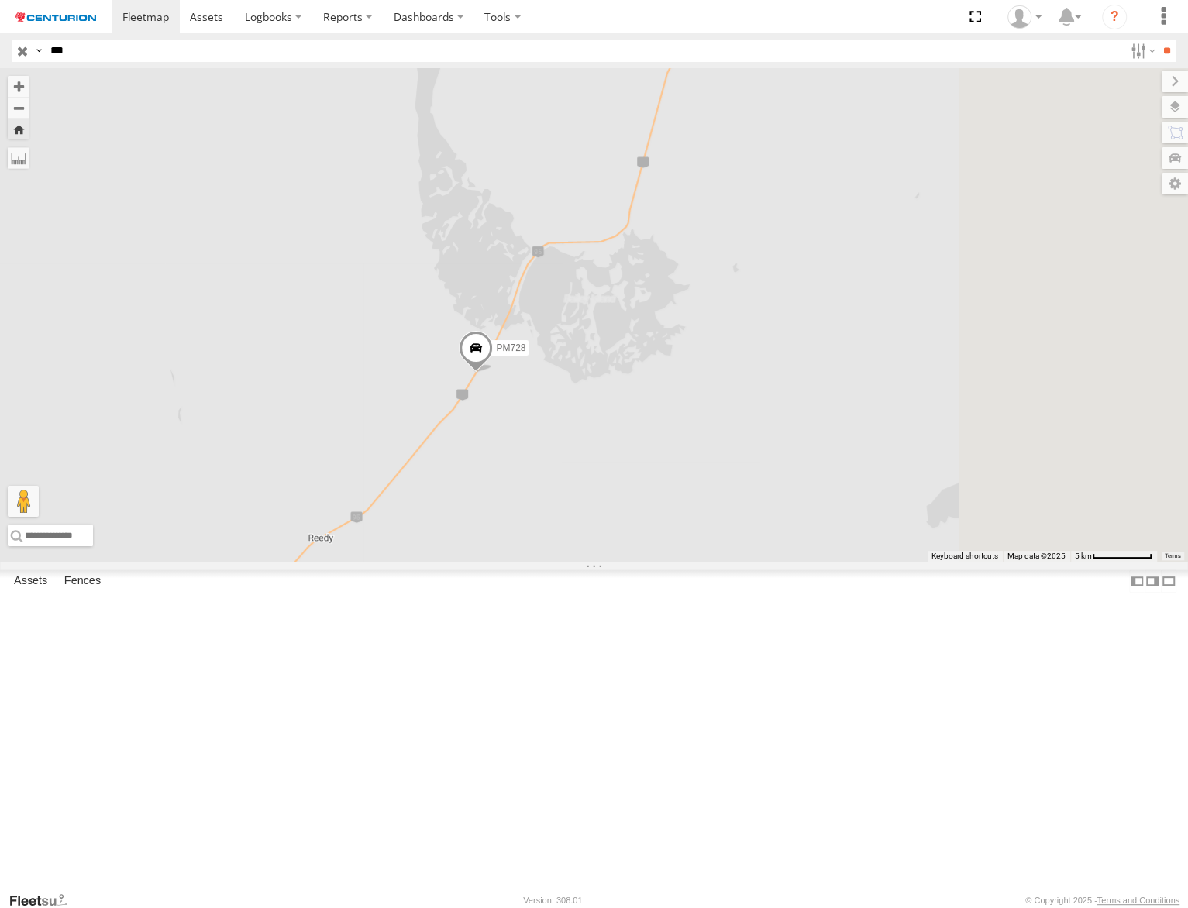
drag, startPoint x: 940, startPoint y: 413, endPoint x: 837, endPoint y: 584, distance: 200.2
click at [837, 562] on div "PM728" at bounding box center [594, 314] width 1188 height 493
